Goal: Information Seeking & Learning: Check status

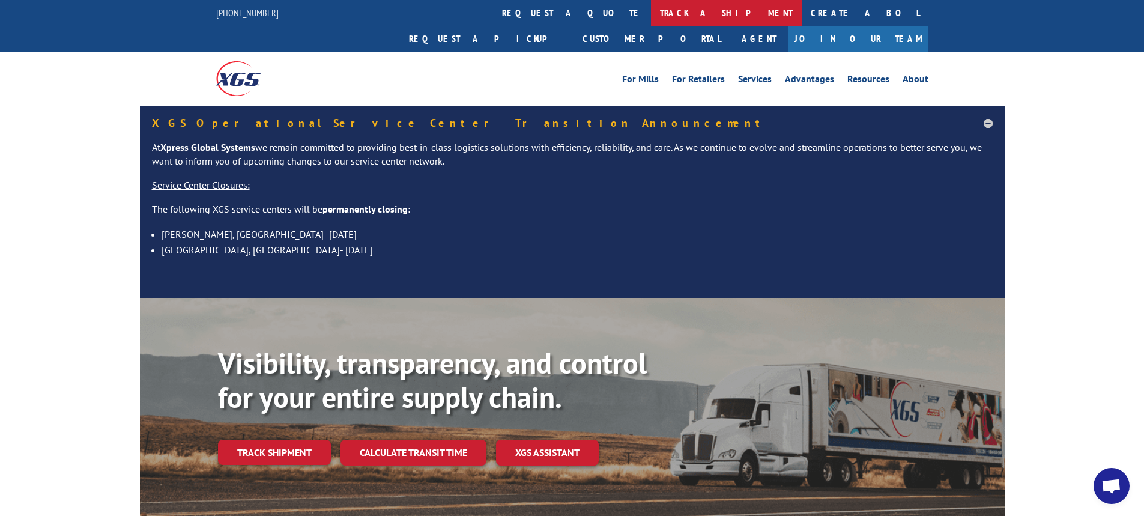
click at [651, 8] on link "track a shipment" at bounding box center [726, 13] width 151 height 26
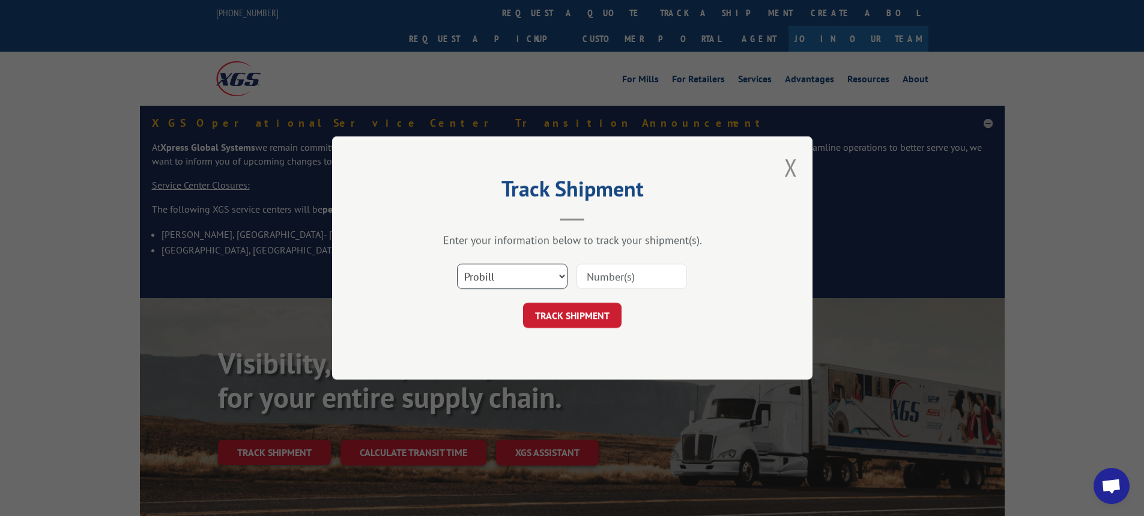
click at [564, 274] on select "Select category... Probill BOL PO" at bounding box center [512, 276] width 110 height 25
select select "bol"
click at [457, 264] on select "Select category... Probill BOL PO" at bounding box center [512, 276] width 110 height 25
click at [609, 274] on input at bounding box center [631, 276] width 110 height 25
paste input "6009994"
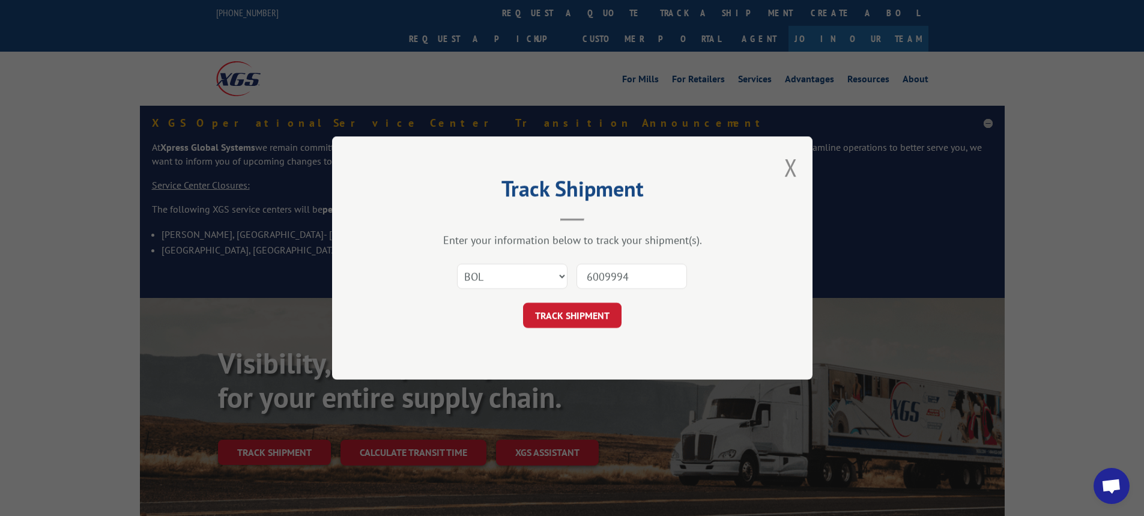
type input "6009994"
click at [523, 303] on button "TRACK SHIPMENT" at bounding box center [572, 315] width 98 height 25
click at [570, 324] on button "TRACK SHIPMENT" at bounding box center [572, 315] width 98 height 25
click at [570, 313] on button "TRACK SHIPMENT" at bounding box center [572, 315] width 98 height 25
click at [782, 165] on div "Track Shipment Enter your information below to track your shipment(s). Select c…" at bounding box center [572, 257] width 480 height 243
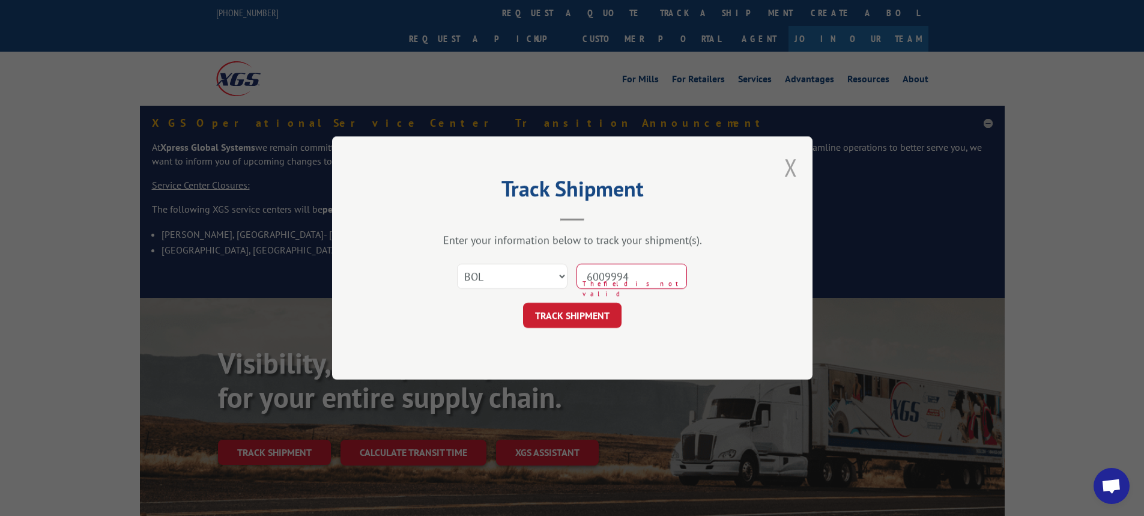
click at [794, 162] on button "Close modal" at bounding box center [790, 167] width 13 height 32
